Goal: Information Seeking & Learning: Learn about a topic

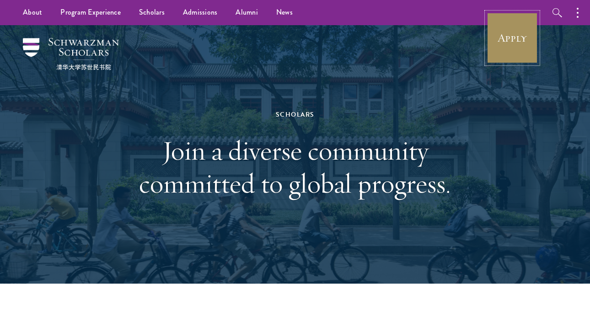
click at [520, 34] on link "Apply" at bounding box center [512, 37] width 51 height 51
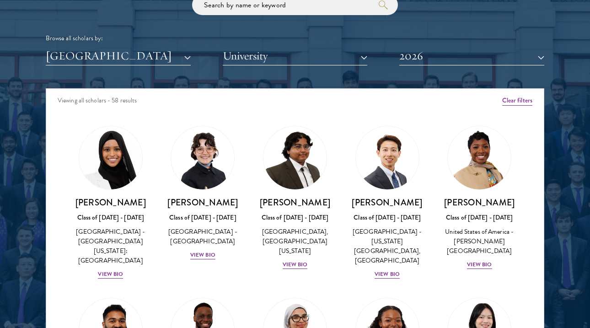
scroll to position [1094, 0]
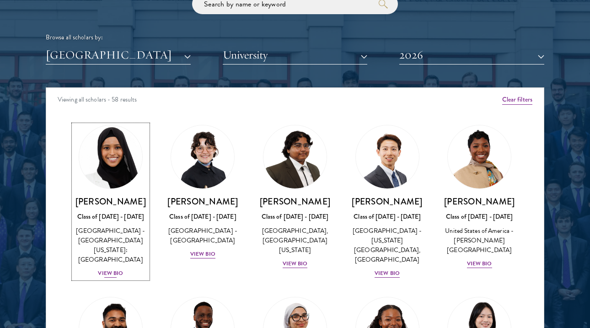
click at [121, 269] on div "View Bio" at bounding box center [110, 273] width 25 height 9
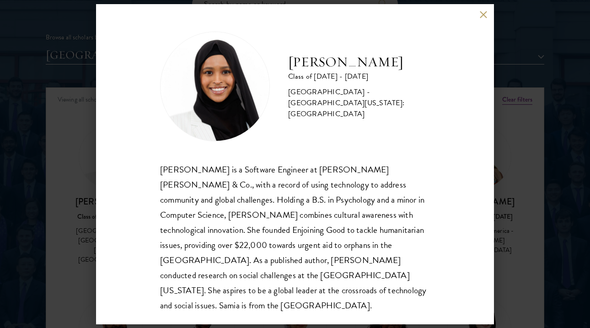
click at [72, 267] on div "Samia Abdi Class of 2025 - 2026 United States of America - University of Minnes…" at bounding box center [295, 164] width 590 height 328
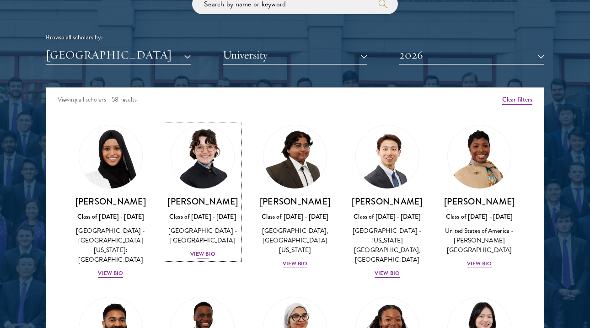
click at [195, 252] on div "View Bio" at bounding box center [202, 254] width 25 height 9
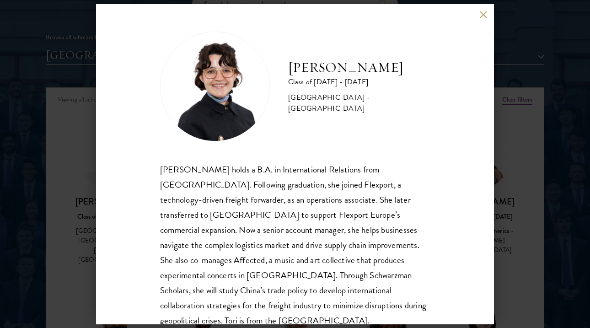
scroll to position [16, 0]
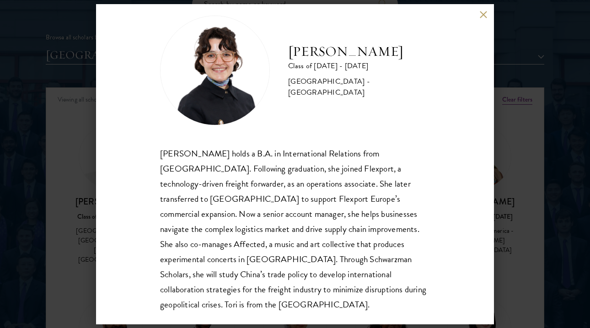
click at [58, 183] on div "Victoria Agostini Class of 2025 - 2026 United States of America - Pomona Colleg…" at bounding box center [295, 164] width 590 height 328
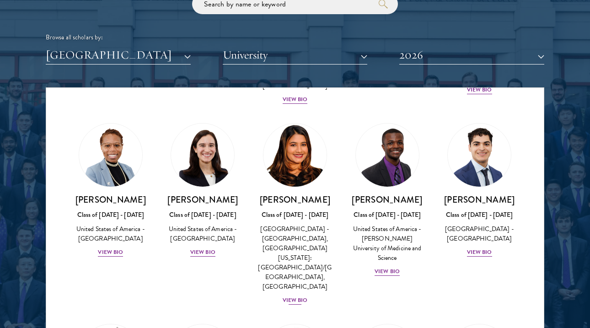
scroll to position [543, 0]
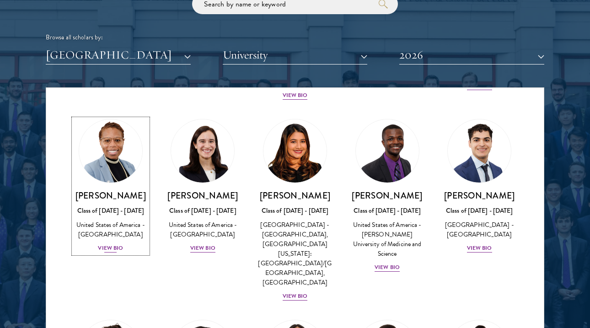
click at [107, 244] on div "View Bio" at bounding box center [110, 248] width 25 height 9
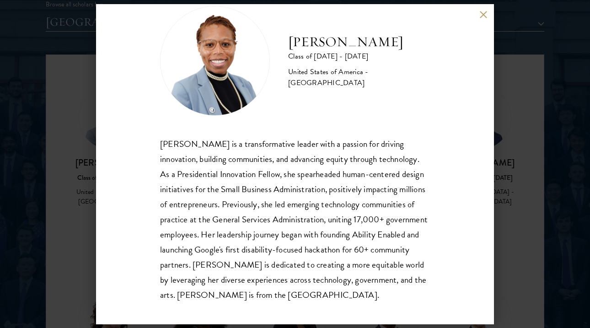
scroll to position [31, 0]
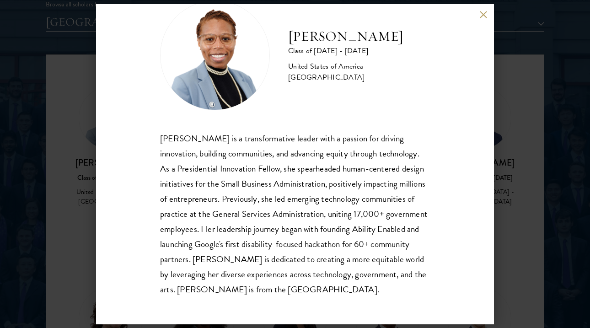
click at [72, 257] on div "Eboni Freeman Class of 2025 - 2026 United States of America - Emory University …" at bounding box center [295, 164] width 590 height 328
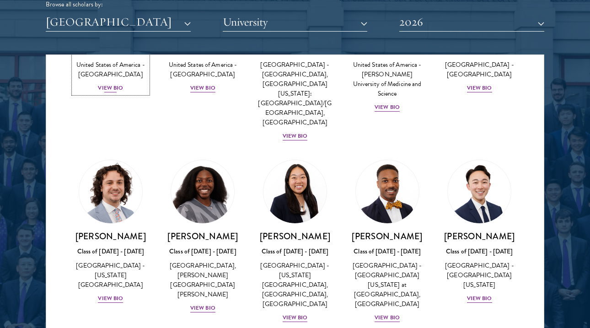
scroll to position [681, 0]
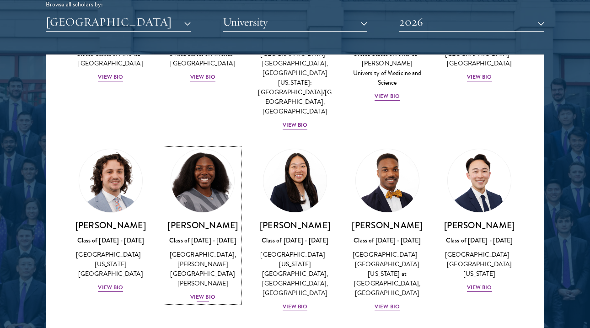
click at [206, 293] on div "View Bio" at bounding box center [202, 297] width 25 height 9
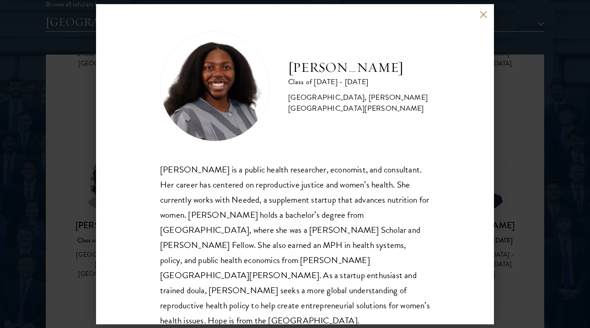
scroll to position [1, 0]
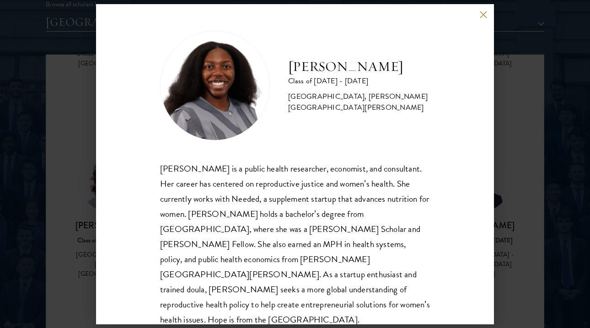
click at [74, 232] on div "Hope Jackson Class of 2025 - 2026 United States of America - Duke University, J…" at bounding box center [295, 164] width 590 height 328
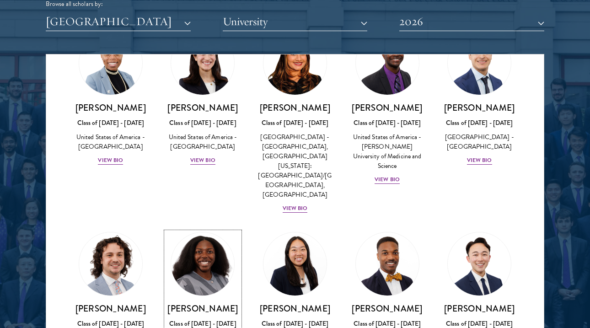
scroll to position [661, 0]
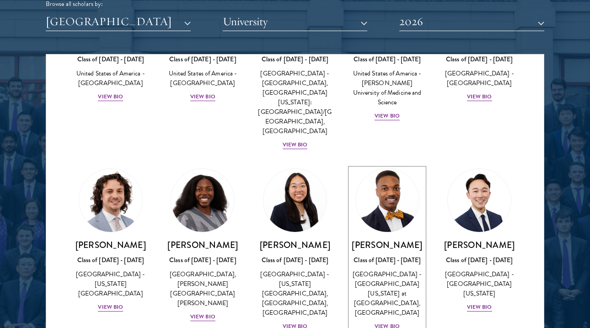
click at [386, 322] on div "View Bio" at bounding box center [387, 326] width 25 height 9
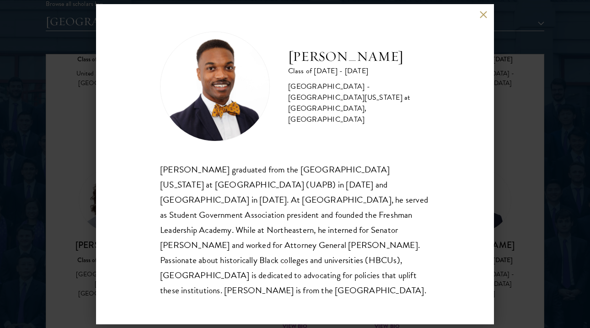
click at [95, 129] on div "Leon Jones Class of 2025 - 2026 United States of America - University of Arkans…" at bounding box center [295, 164] width 590 height 328
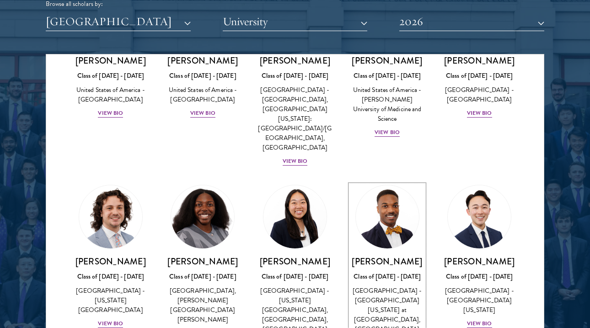
scroll to position [648, 0]
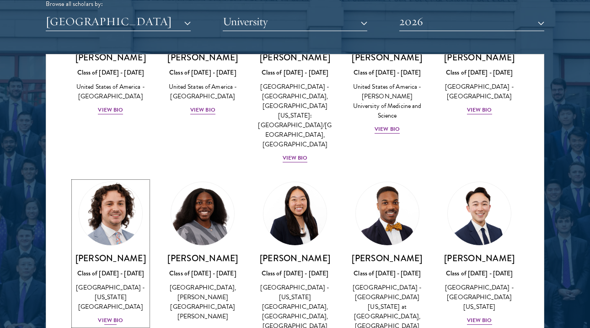
click at [110, 316] on div "View Bio" at bounding box center [110, 320] width 25 height 9
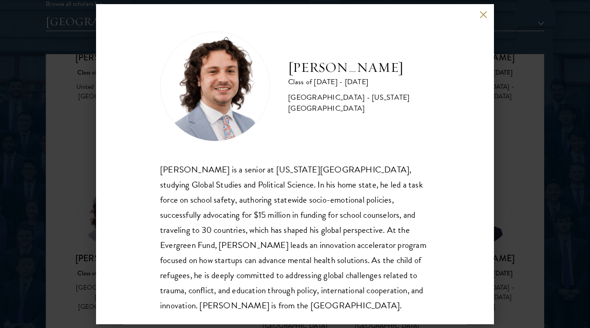
scroll to position [16, 0]
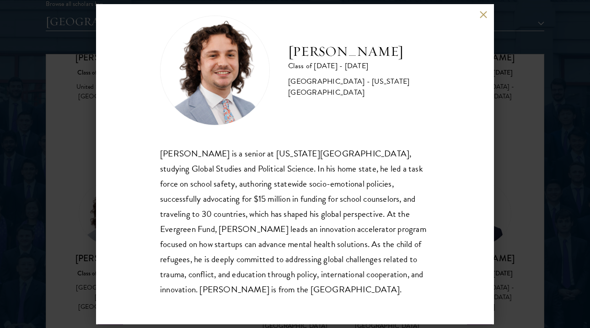
drag, startPoint x: 83, startPoint y: 214, endPoint x: 83, endPoint y: 220, distance: 6.4
click at [83, 214] on div "Jordan Harb Class of 2025 - 2026 United States of America - Arizona State Unive…" at bounding box center [295, 164] width 590 height 328
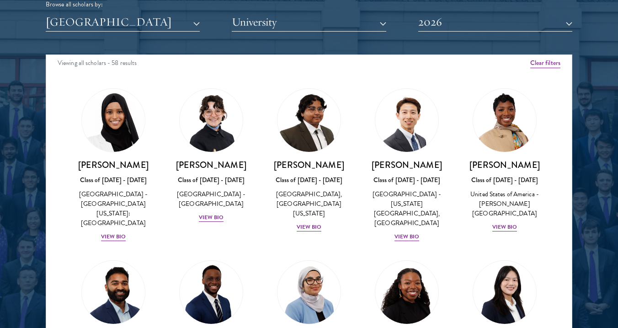
scroll to position [0, 0]
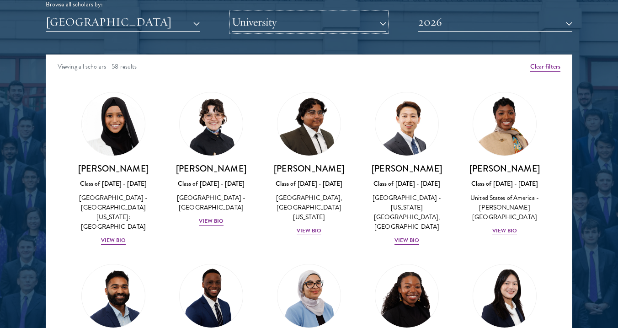
click at [257, 20] on button "University" at bounding box center [309, 22] width 154 height 19
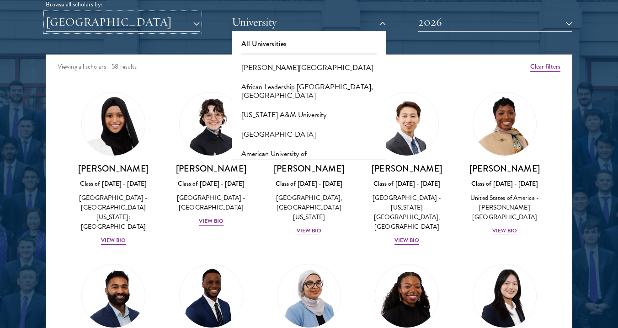
click at [173, 24] on button "[GEOGRAPHIC_DATA]" at bounding box center [123, 22] width 154 height 19
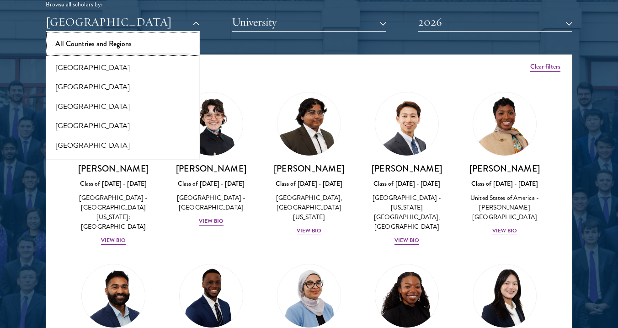
click at [166, 43] on button "All Countries and Regions" at bounding box center [122, 43] width 149 height 19
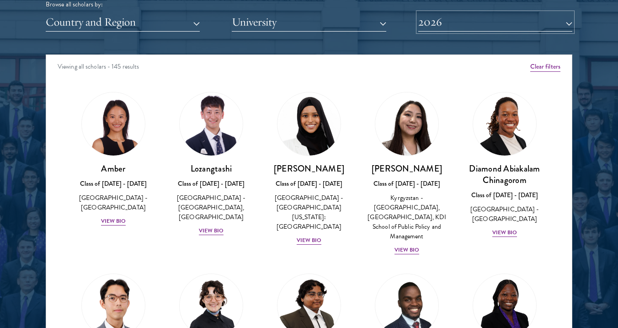
click at [432, 23] on button "2026" at bounding box center [495, 22] width 154 height 19
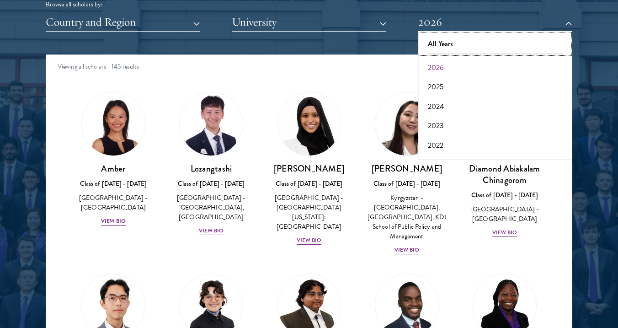
click at [431, 40] on button "All Years" at bounding box center [495, 43] width 149 height 19
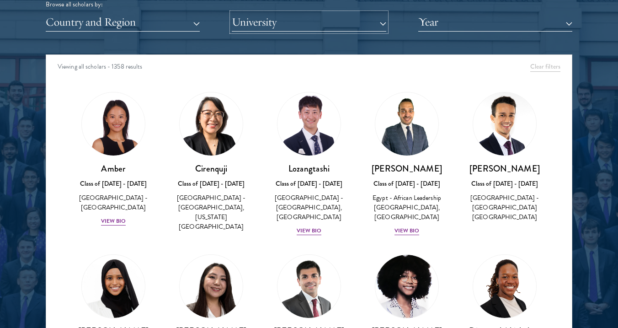
click at [344, 16] on button "University" at bounding box center [309, 22] width 154 height 19
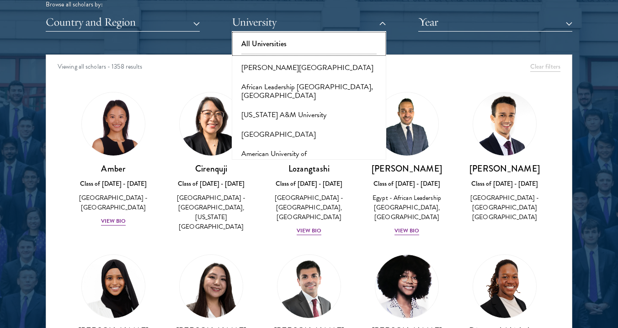
click at [325, 44] on button "All Universities" at bounding box center [309, 43] width 149 height 19
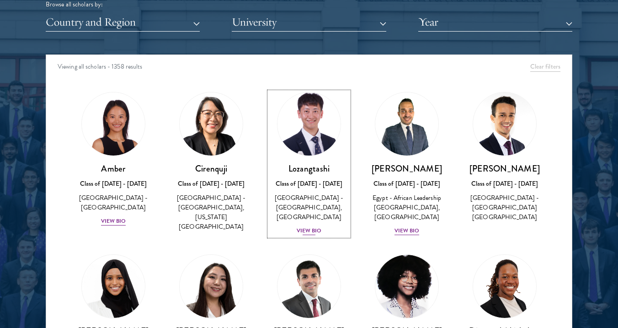
click at [308, 225] on div "Lozangtashi Class of 2025 - 2026 China - South-Central Minzu University, Beijin…" at bounding box center [309, 199] width 80 height 73
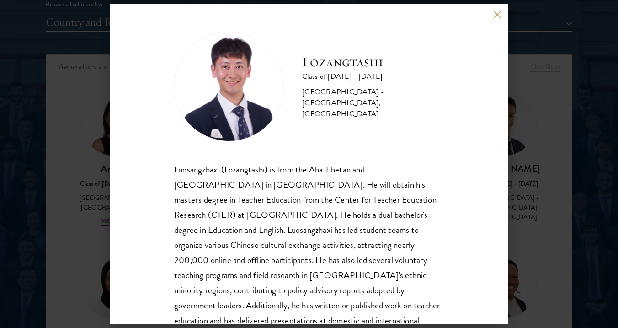
click at [528, 145] on div "Lozangtashi Class of 2025 - 2026 China - South-Central Minzu University, Beijin…" at bounding box center [309, 164] width 618 height 328
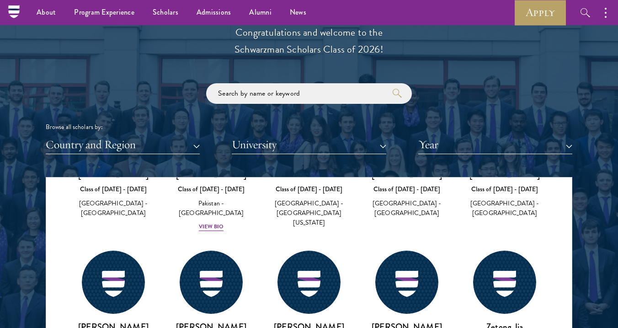
scroll to position [963, 0]
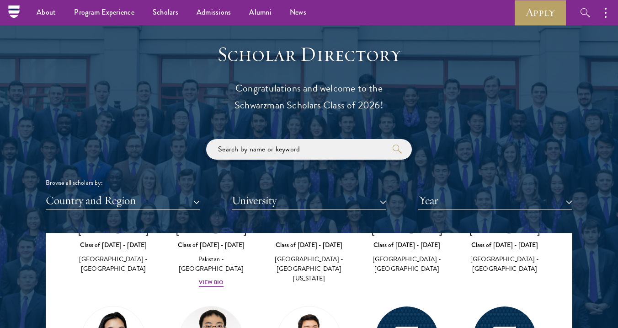
click at [267, 146] on input "search" at bounding box center [309, 149] width 206 height 21
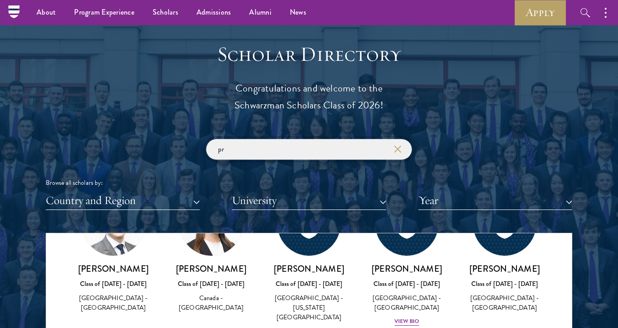
scroll to position [1591, 0]
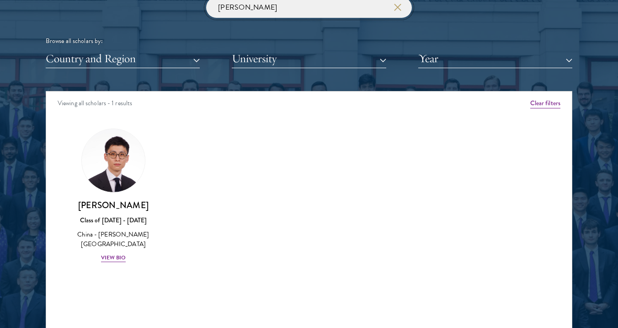
scroll to position [1105, 0]
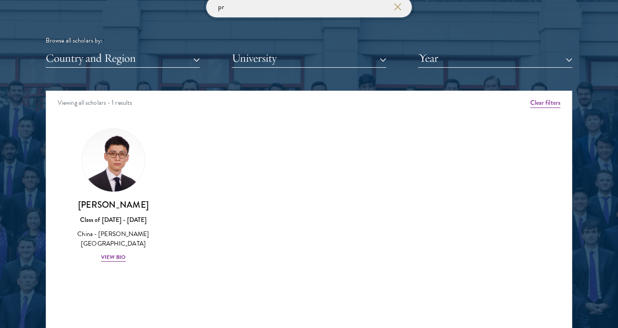
type input "p"
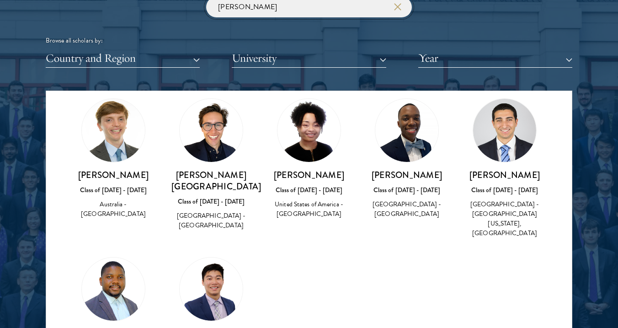
scroll to position [27, 0]
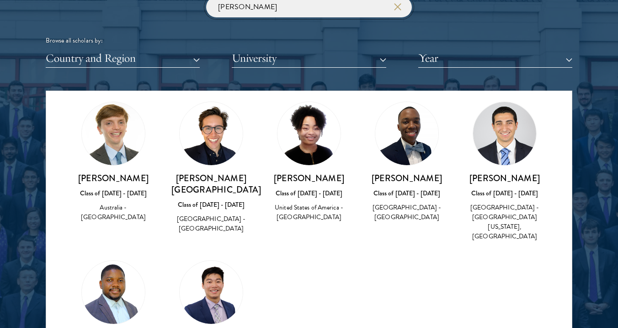
drag, startPoint x: 245, startPoint y: 8, endPoint x: 190, endPoint y: 8, distance: 54.9
click at [222, 8] on input "james" at bounding box center [309, 7] width 206 height 21
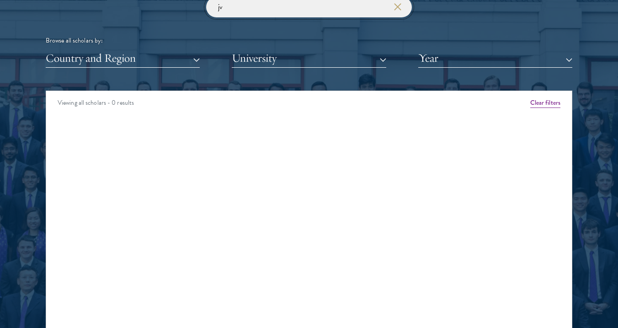
type input "j"
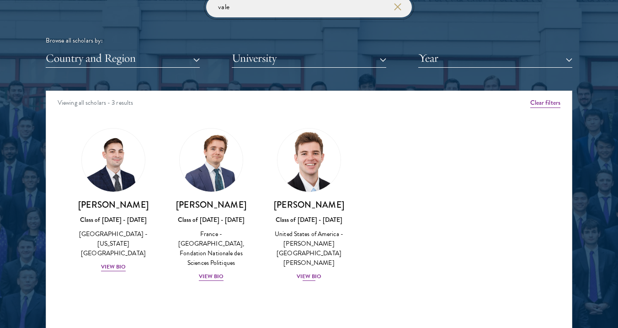
type input "vale"
click at [303, 249] on div "Zach Valentine Class of 2025 - 2026 United States of America - Brigham Young Un…" at bounding box center [309, 240] width 80 height 83
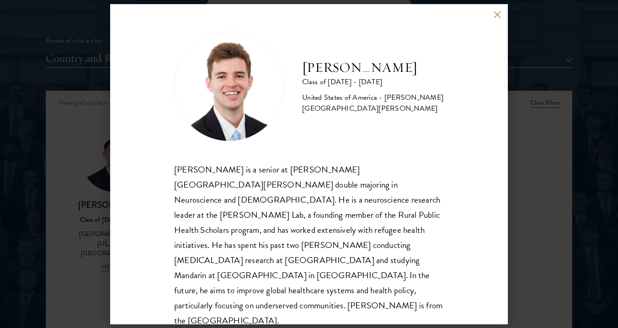
scroll to position [1, 0]
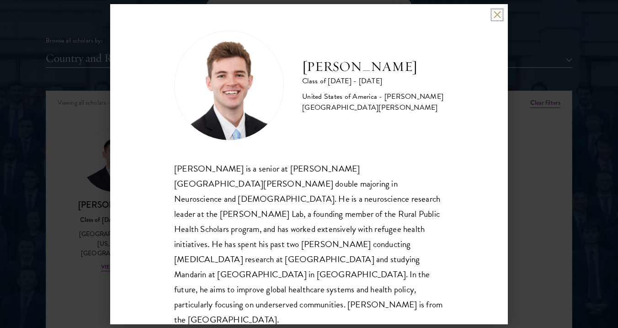
click at [501, 14] on button at bounding box center [497, 15] width 8 height 8
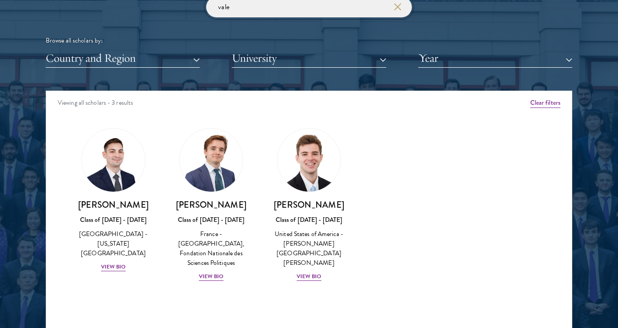
drag, startPoint x: 250, startPoint y: 8, endPoint x: 216, endPoint y: 5, distance: 34.4
click at [225, 8] on input "vale" at bounding box center [309, 7] width 206 height 21
type input "v"
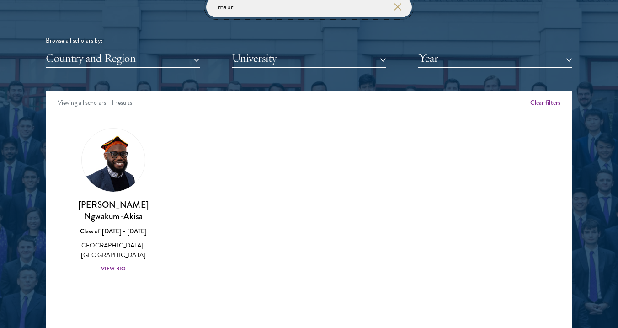
drag, startPoint x: 252, startPoint y: 12, endPoint x: 186, endPoint y: 9, distance: 66.0
click at [186, 9] on div "maur Browse all scholars by: Country and Region All Countries and Regions Afgha…" at bounding box center [309, 32] width 527 height 71
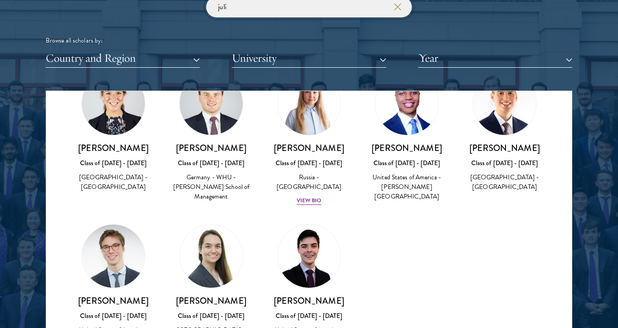
scroll to position [71, 0]
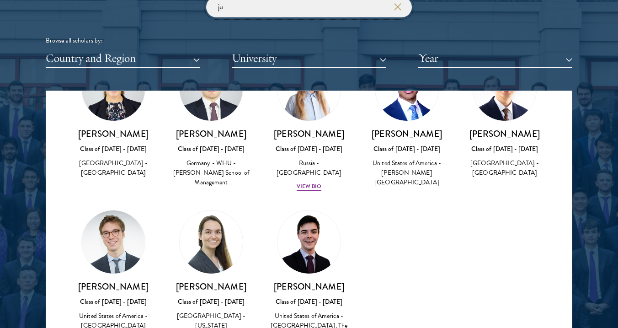
type input "j"
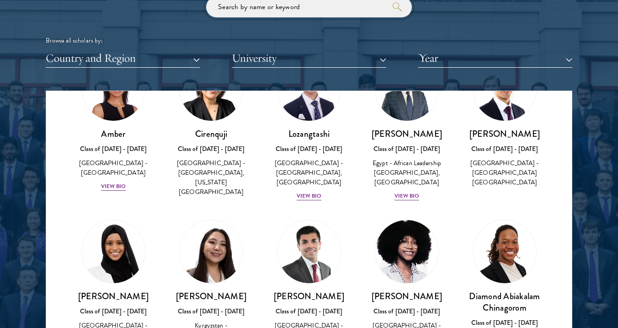
scroll to position [2938, 0]
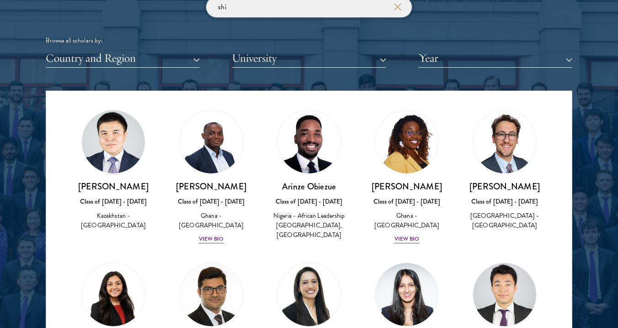
scroll to position [1495, 0]
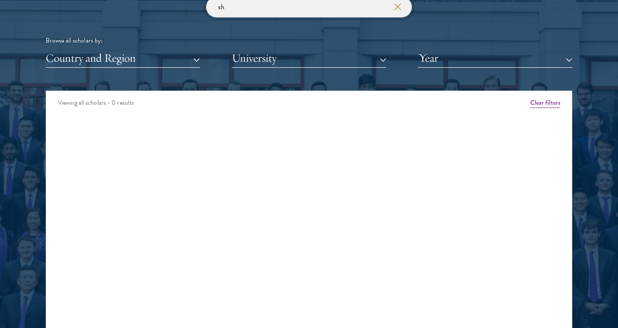
type input "s"
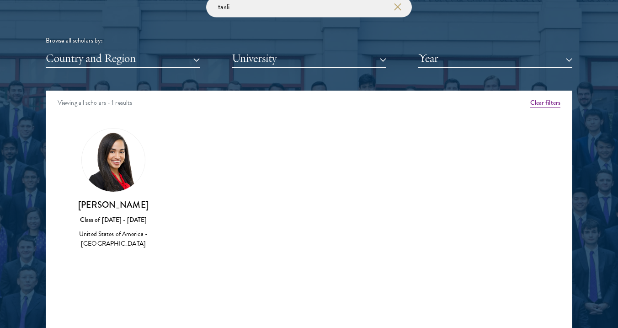
click at [107, 173] on img at bounding box center [113, 160] width 63 height 63
click at [118, 265] on div "Amber Class of 2025 - 2026 China - Peking University View Bio Cirenquji Class o…" at bounding box center [309, 197] width 526 height 160
drag, startPoint x: 241, startPoint y: 11, endPoint x: 204, endPoint y: 11, distance: 37.5
click at [207, 11] on input "tasli" at bounding box center [309, 7] width 206 height 21
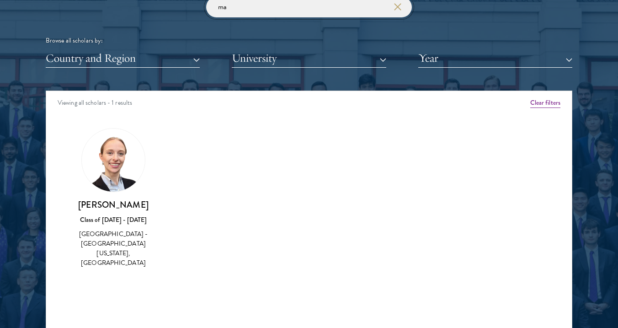
type input "m"
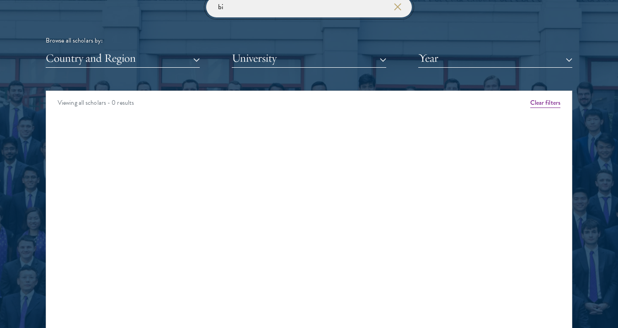
type input "b"
type input "n"
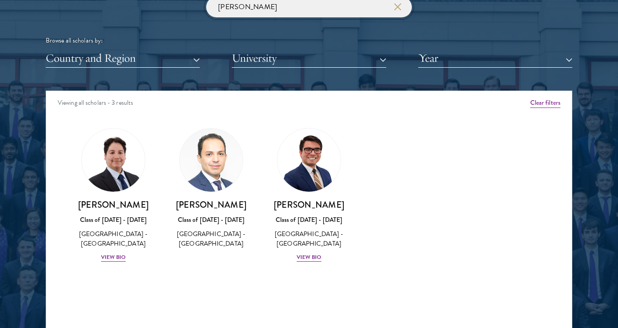
type input "juan"
click at [304, 250] on div "Juan Venancio Class of 2024 - 2025 United States of America - Harvard Universit…" at bounding box center [309, 231] width 80 height 64
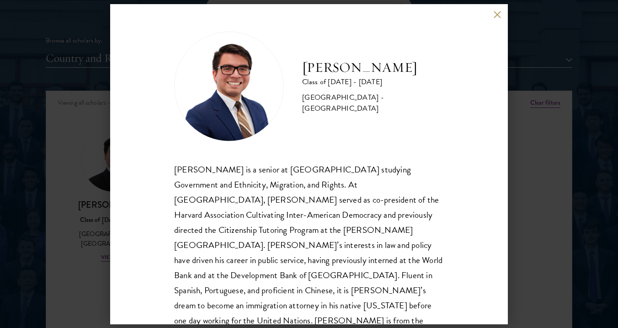
click at [30, 131] on div "Juan Venancio Class of 2024 - 2025 United States of America - Harvard Universit…" at bounding box center [309, 164] width 618 height 328
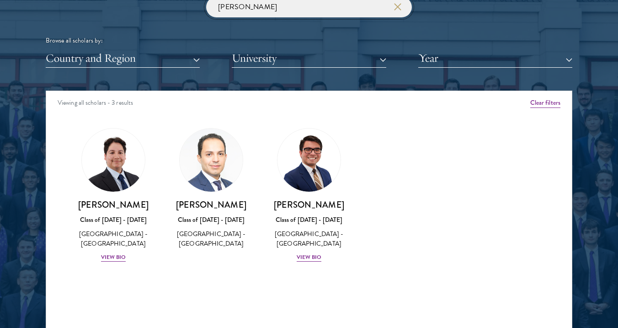
drag, startPoint x: 240, startPoint y: 11, endPoint x: 189, endPoint y: 6, distance: 51.5
click at [193, 10] on div "juan Browse all scholars by: Country and Region All Countries and Regions Afgha…" at bounding box center [309, 32] width 527 height 71
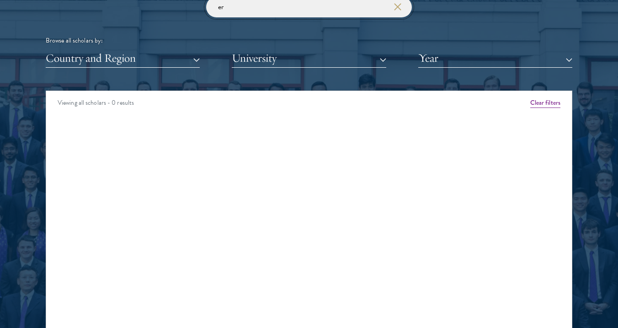
type input "e"
type input "k"
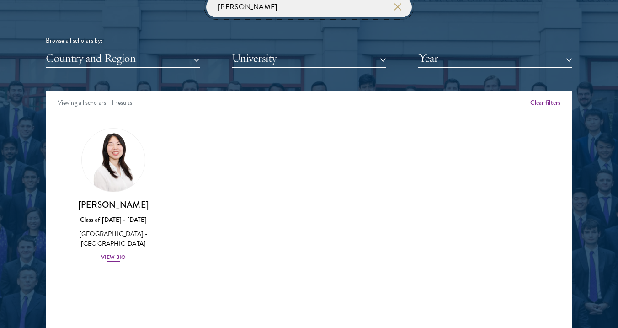
type input "tiffany"
click at [113, 255] on div "View Bio" at bounding box center [113, 257] width 25 height 9
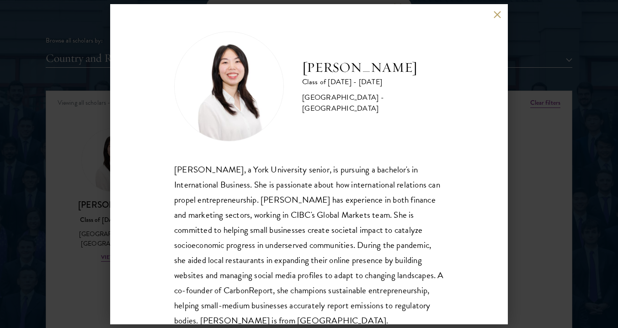
scroll to position [31, 0]
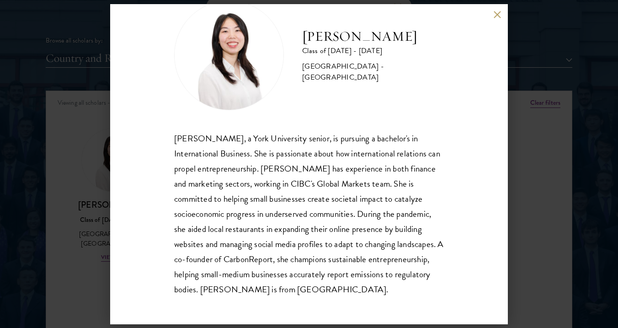
click at [82, 245] on div "Tiffany Kwan Class of 2024 - 2025 Trinidad and Tobago - York University Tiffany…" at bounding box center [309, 164] width 618 height 328
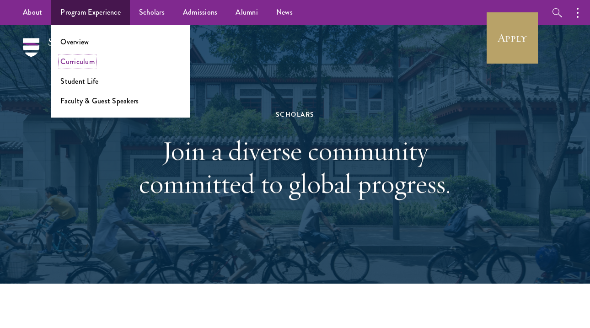
click at [73, 59] on link "Curriculum" at bounding box center [77, 61] width 34 height 11
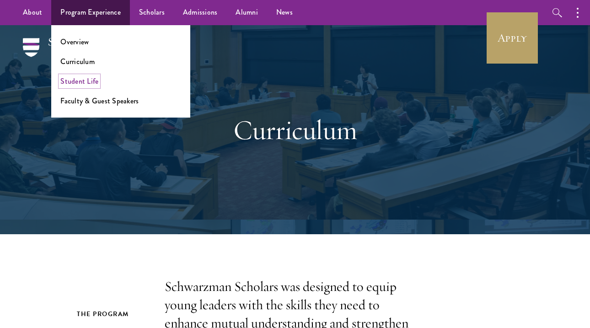
click at [81, 79] on link "Student Life" at bounding box center [79, 81] width 38 height 11
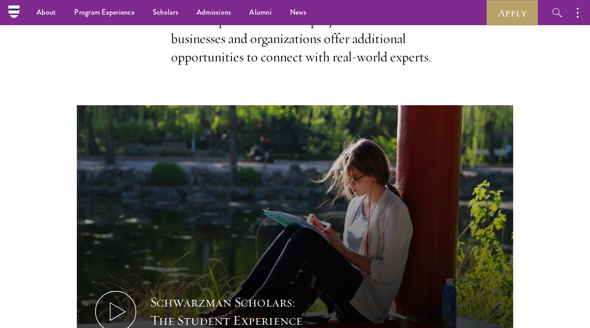
scroll to position [391, 0]
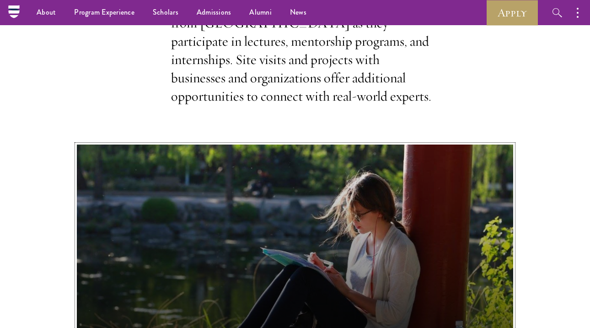
click at [249, 214] on button "Schwarzman Scholars: The Student Experience" at bounding box center [295, 267] width 436 height 245
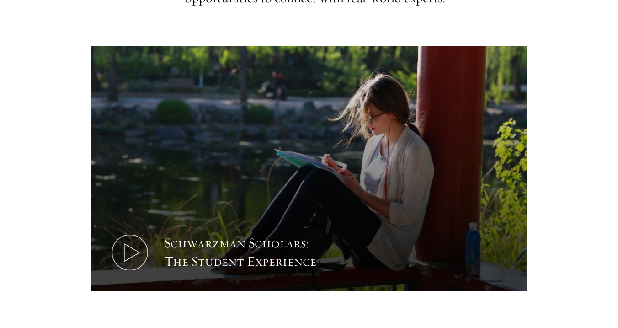
scroll to position [518, 0]
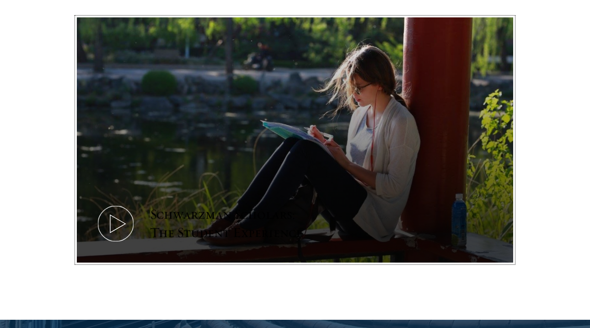
click at [122, 203] on icon at bounding box center [115, 223] width 41 height 41
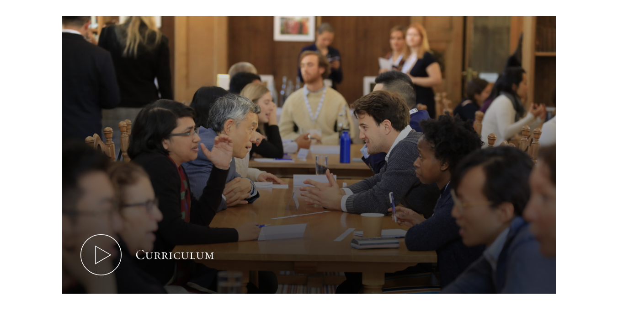
scroll to position [446, 0]
